Goal: Transaction & Acquisition: Purchase product/service

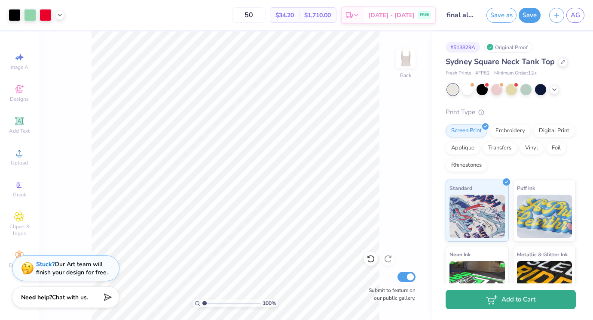
click at [529, 300] on button "Add to Cart" at bounding box center [511, 298] width 130 height 19
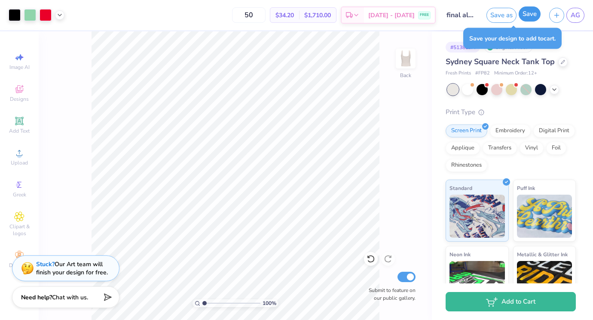
click at [532, 18] on button "Save" at bounding box center [530, 13] width 22 height 15
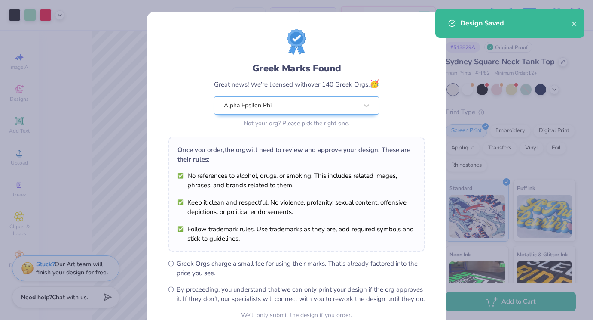
click at [531, 300] on div "Greek Marks Found Great news! We’re licensed with over 140 Greek Orgs. 🥳 Alpha …" at bounding box center [296, 160] width 593 height 320
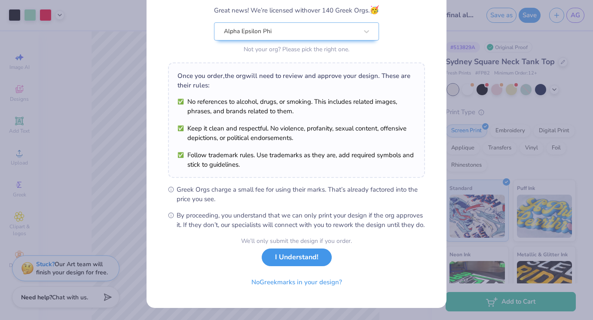
click at [318, 258] on button "I Understand!" at bounding box center [297, 257] width 70 height 18
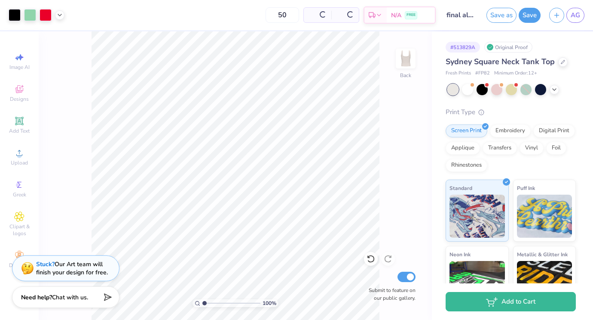
scroll to position [0, 0]
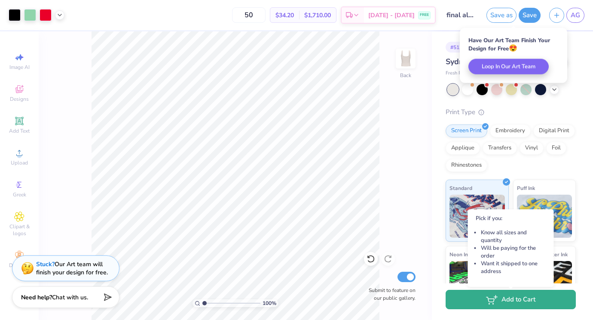
click at [501, 303] on button "Add to Cart" at bounding box center [511, 298] width 130 height 19
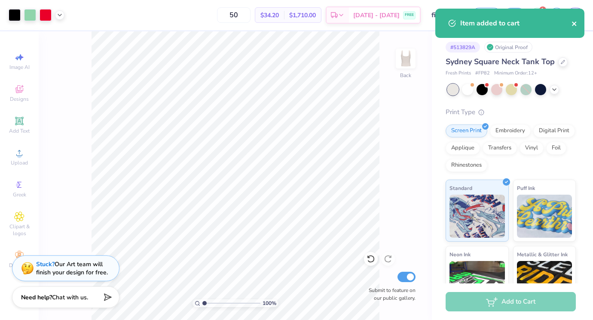
click at [578, 24] on icon "close" at bounding box center [575, 23] width 6 height 7
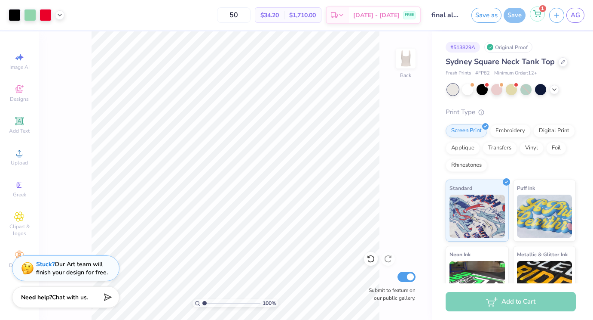
click at [541, 14] on icon at bounding box center [538, 13] width 8 height 7
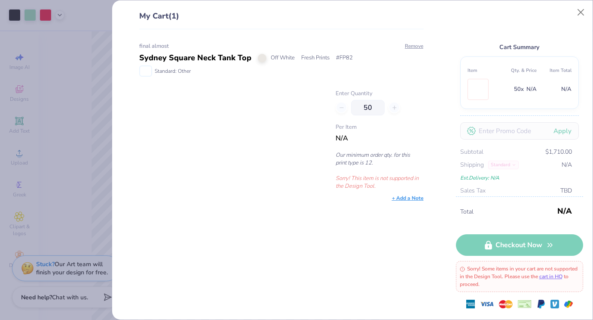
click at [378, 184] on p "Sorry! This item is not supported in the Design Tool." at bounding box center [380, 181] width 88 height 15
click at [343, 105] on div "50" at bounding box center [380, 107] width 88 height 15
click at [145, 72] on img at bounding box center [145, 70] width 11 height 9
click at [583, 15] on button "Close" at bounding box center [581, 12] width 16 height 16
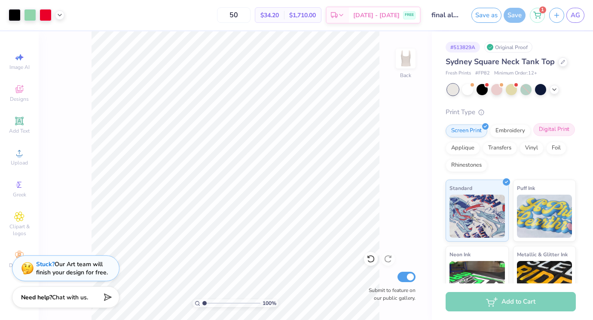
click at [560, 129] on div "Digital Print" at bounding box center [555, 129] width 42 height 13
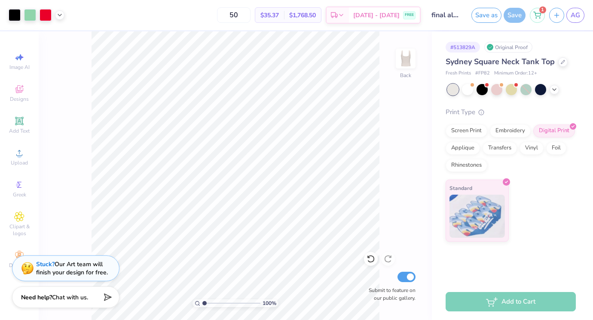
click at [543, 297] on div "Add to Cart" at bounding box center [511, 301] width 130 height 19
click at [518, 15] on div "Save" at bounding box center [515, 15] width 22 height 15
click at [537, 15] on icon at bounding box center [537, 13] width 7 height 4
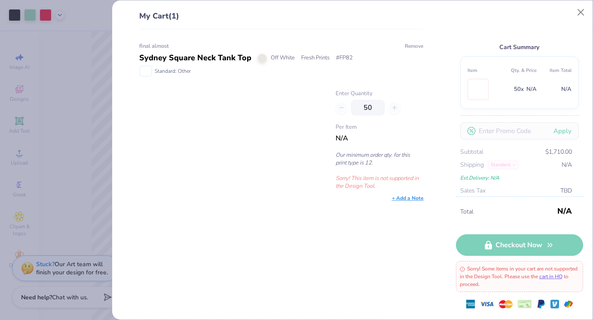
click at [414, 47] on button "Remove" at bounding box center [414, 46] width 19 height 8
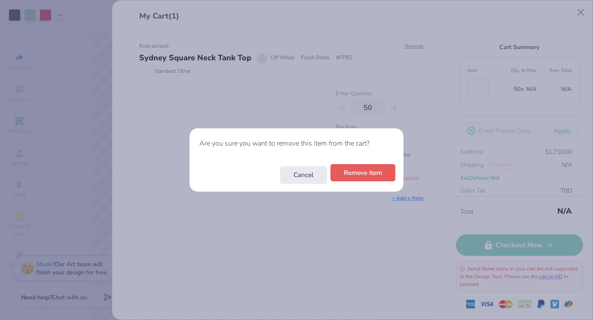
click at [363, 171] on button "Remove Item" at bounding box center [363, 173] width 65 height 18
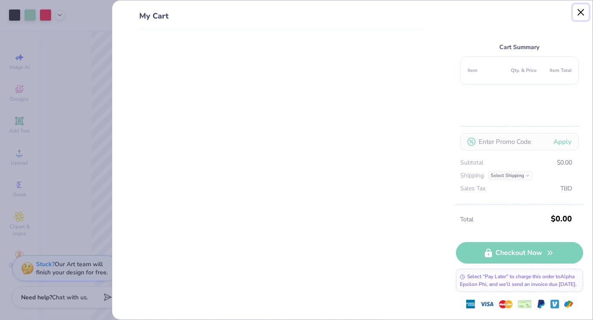
click at [578, 16] on button "Close" at bounding box center [581, 12] width 16 height 16
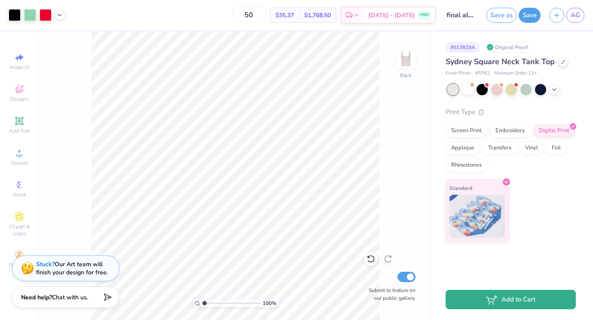
click at [517, 301] on button "Add to Cart" at bounding box center [511, 298] width 130 height 19
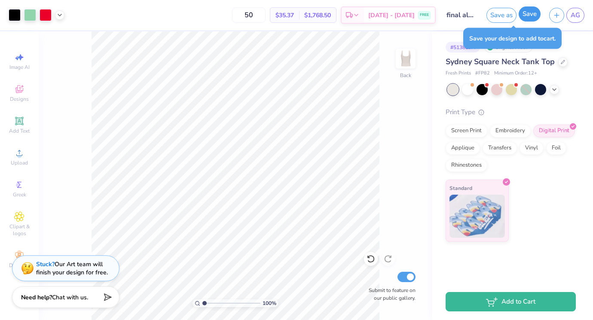
click at [528, 15] on button "Save" at bounding box center [530, 13] width 22 height 15
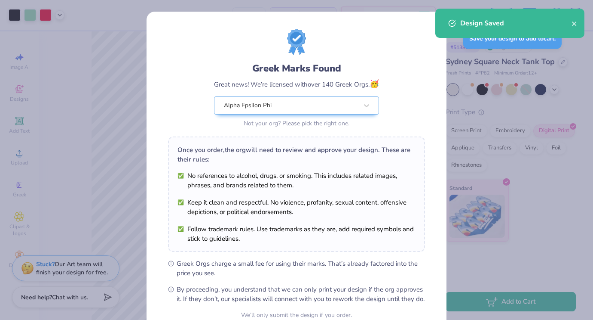
scroll to position [83, 0]
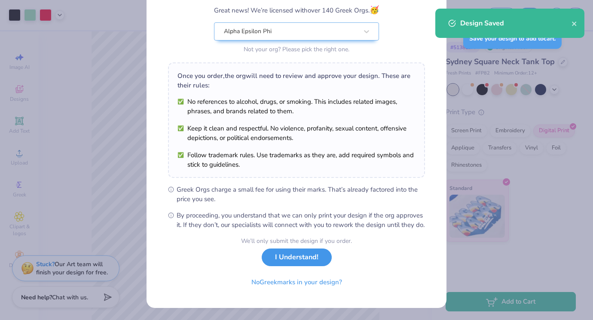
click at [276, 259] on button "I Understand!" at bounding box center [297, 257] width 70 height 18
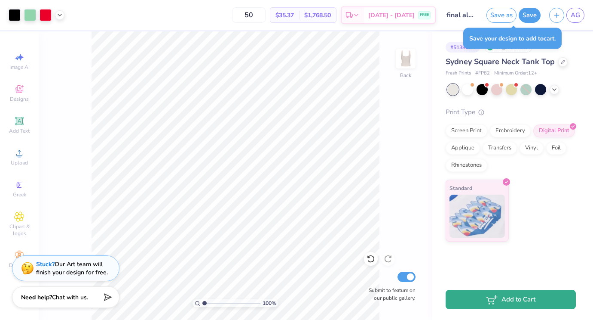
click at [506, 299] on button "Add to Cart" at bounding box center [511, 298] width 130 height 19
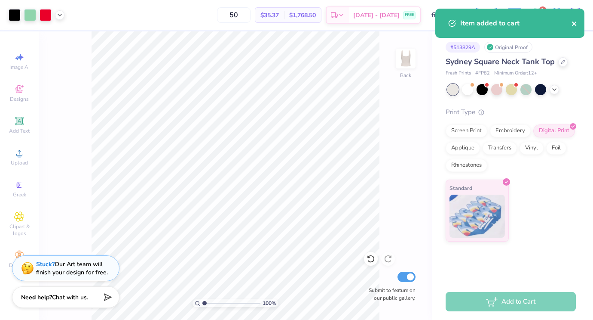
click at [574, 23] on icon "close" at bounding box center [574, 24] width 4 height 4
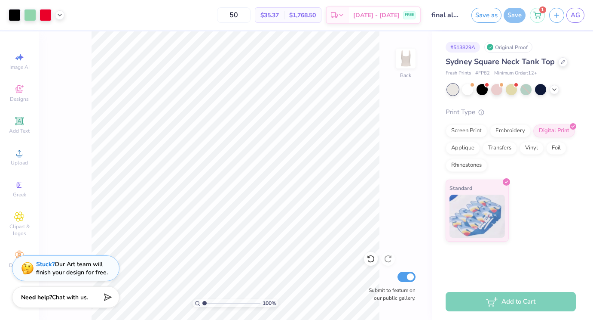
click at [538, 13] on icon at bounding box center [538, 15] width 8 height 7
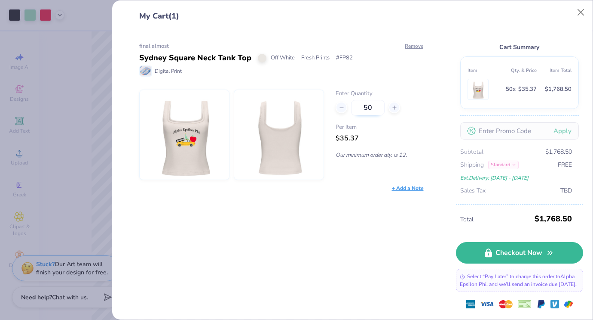
click at [374, 108] on input "50" at bounding box center [368, 107] width 34 height 15
drag, startPoint x: 374, startPoint y: 108, endPoint x: 358, endPoint y: 108, distance: 15.9
click at [358, 108] on input "50" at bounding box center [368, 107] width 34 height 15
click at [376, 106] on input "50" at bounding box center [368, 107] width 34 height 15
type input "53"
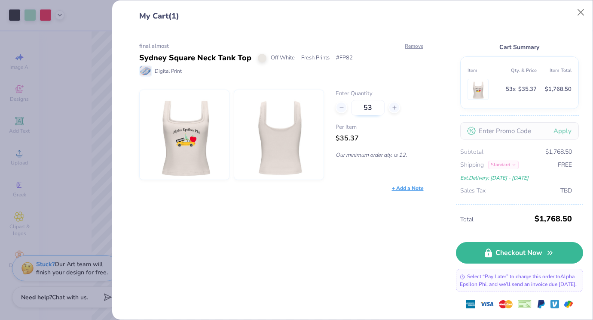
type input "53"
click at [582, 16] on button "Close" at bounding box center [581, 12] width 16 height 16
